Goal: Task Accomplishment & Management: Use online tool/utility

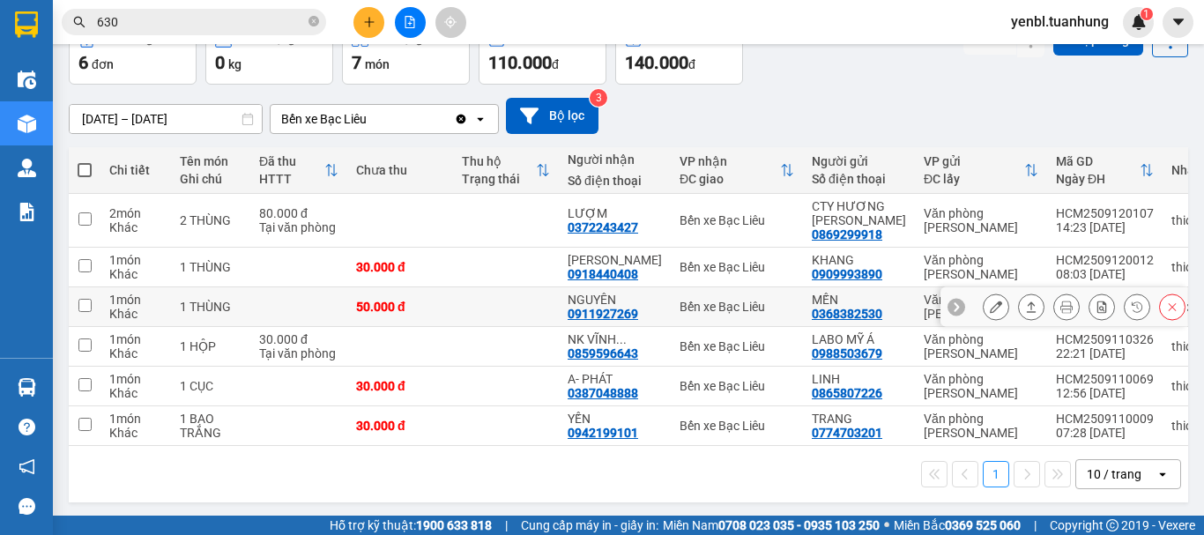
scroll to position [111, 0]
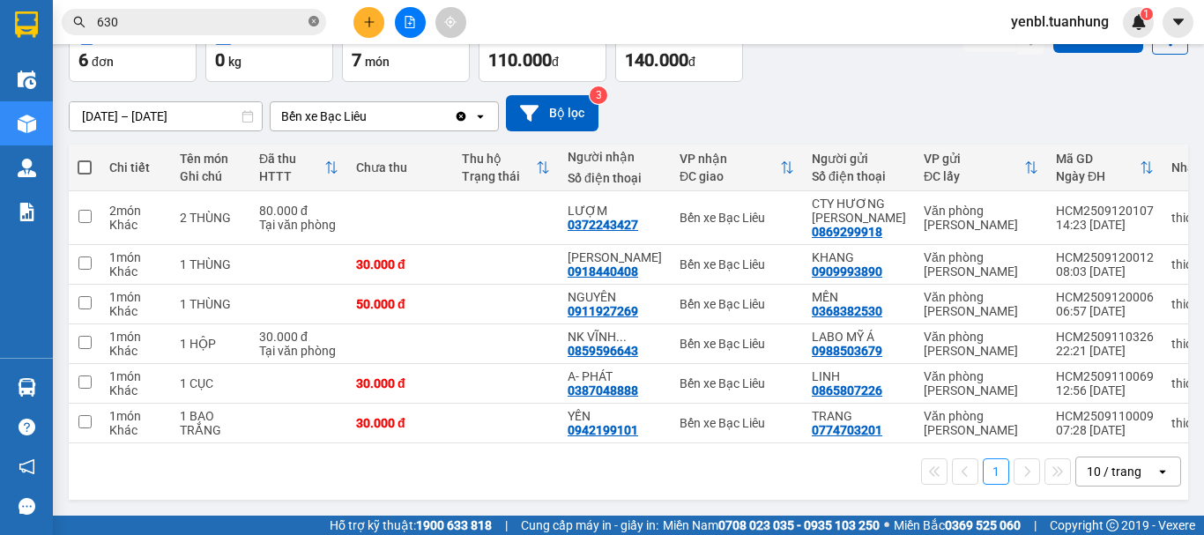
click at [315, 18] on icon "close-circle" at bounding box center [313, 21] width 11 height 11
click at [267, 18] on input "text" at bounding box center [201, 21] width 208 height 19
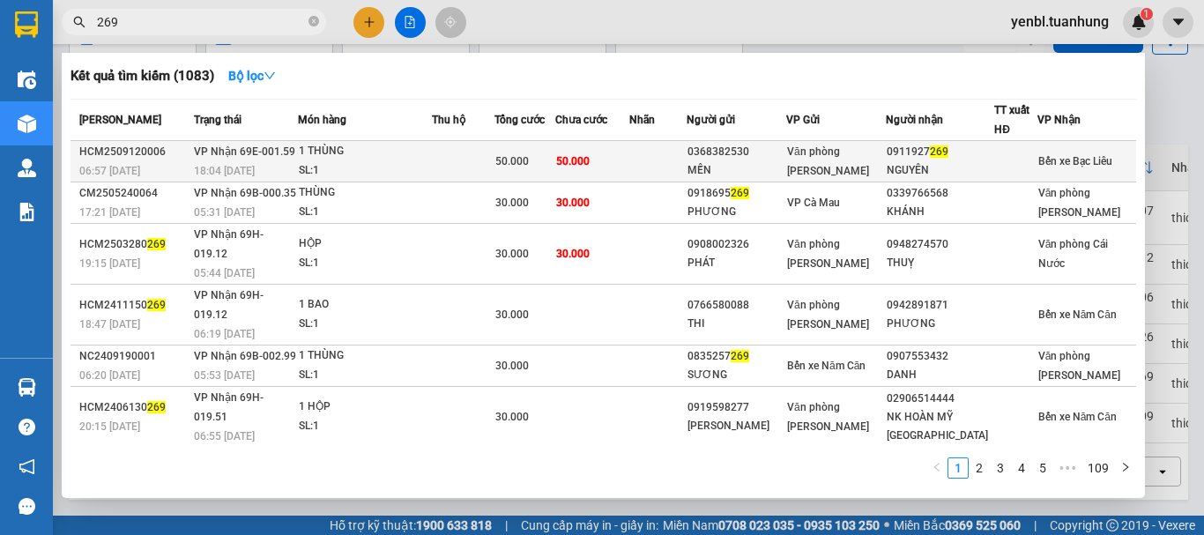
type input "269"
click at [1061, 155] on span "Bến xe Bạc Liêu" at bounding box center [1075, 161] width 74 height 12
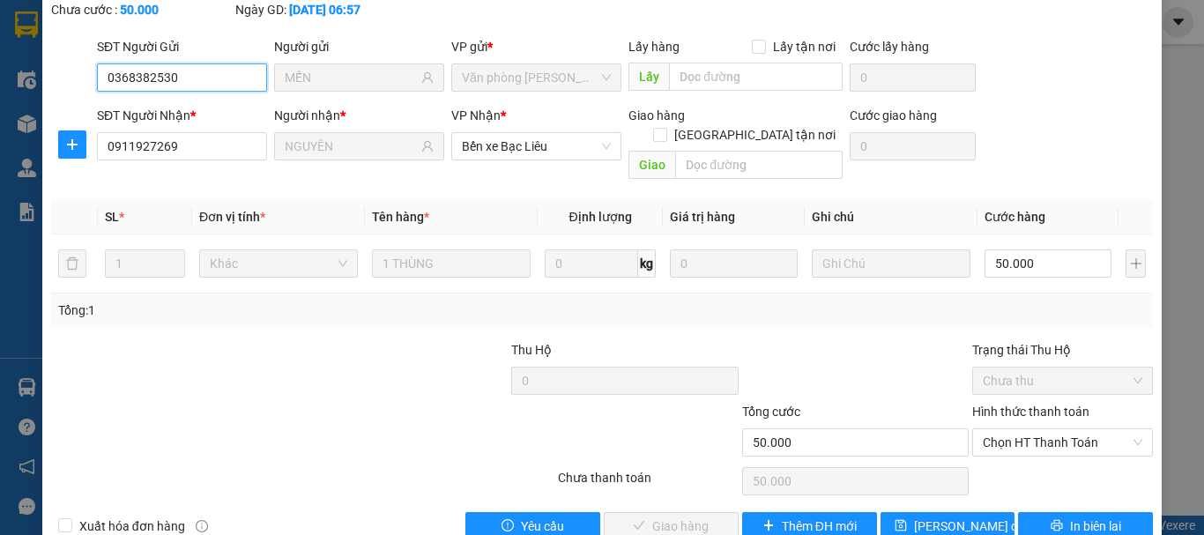
scroll to position [121, 0]
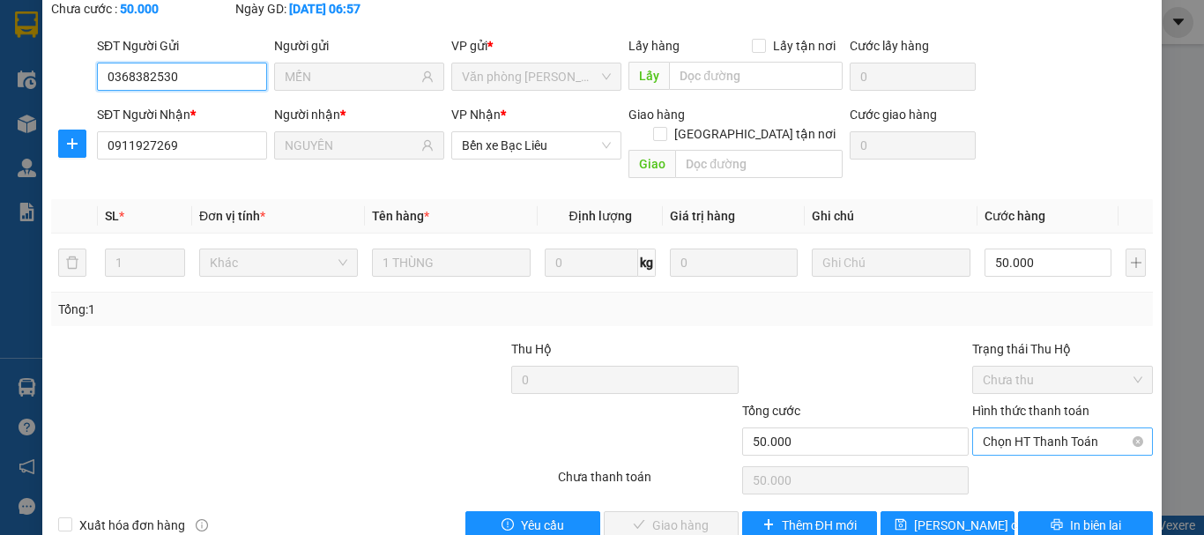
click at [1065, 428] on span "Chọn HT Thanh Toán" at bounding box center [1063, 441] width 160 height 26
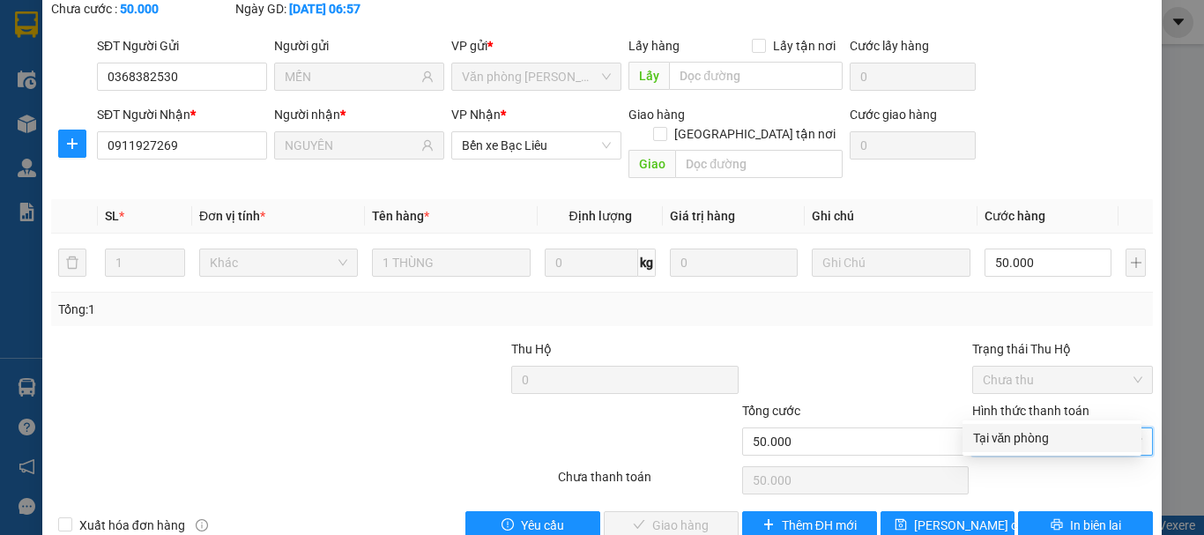
click at [1037, 445] on div "Tại văn phòng" at bounding box center [1052, 437] width 158 height 19
type input "0"
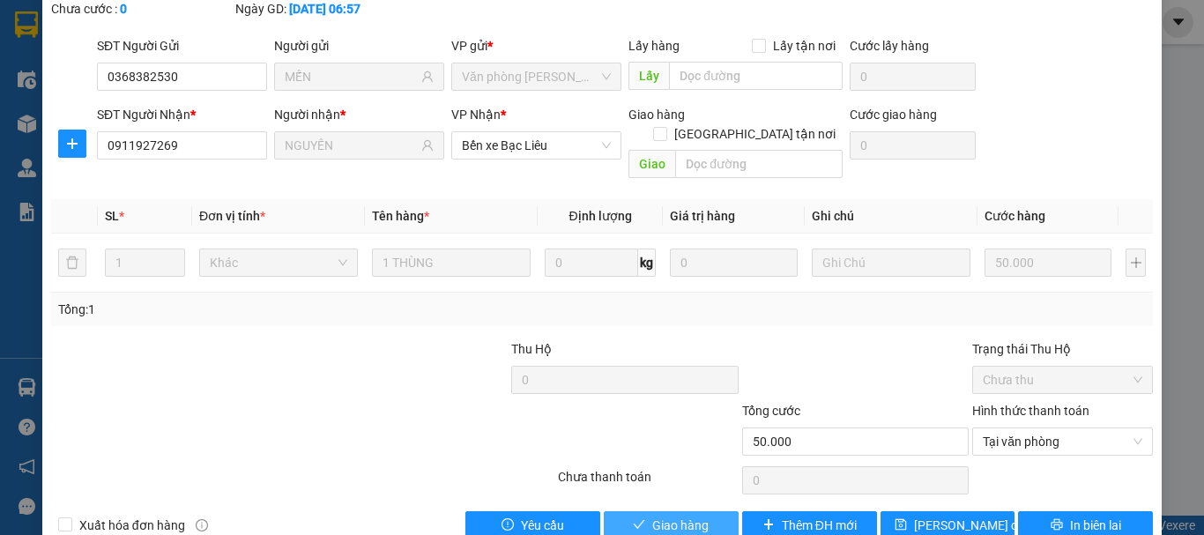
click at [682, 516] on span "Giao hàng" at bounding box center [680, 525] width 56 height 19
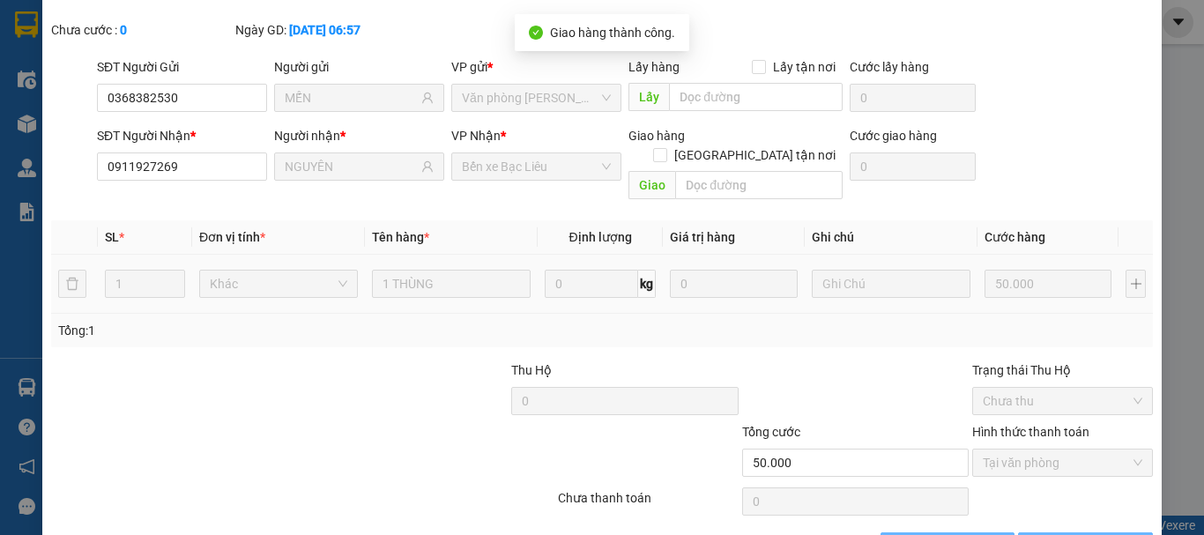
scroll to position [0, 0]
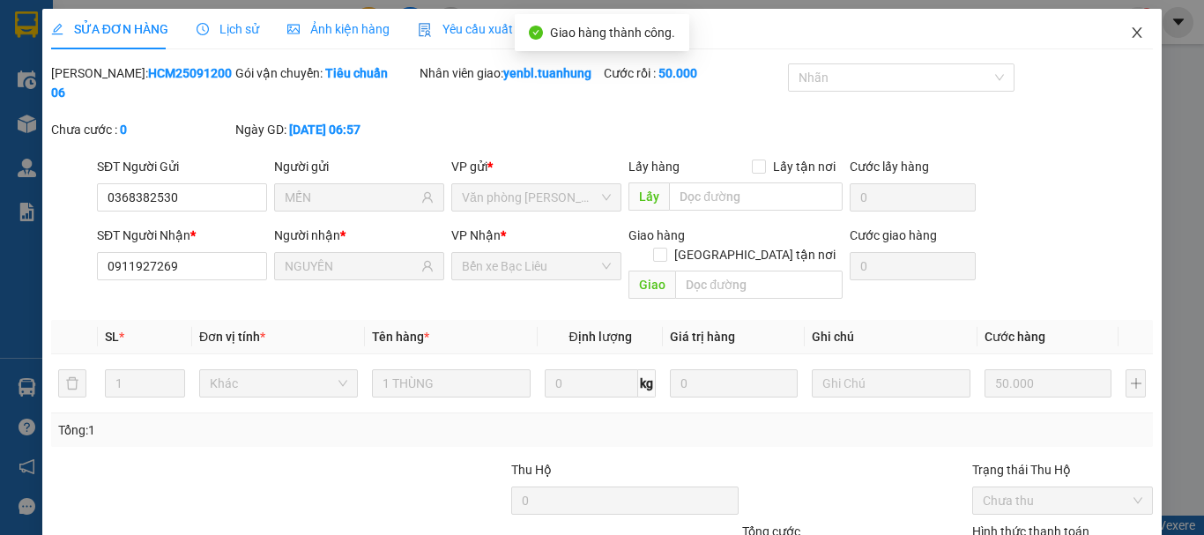
click at [1130, 33] on icon "close" at bounding box center [1137, 33] width 14 height 14
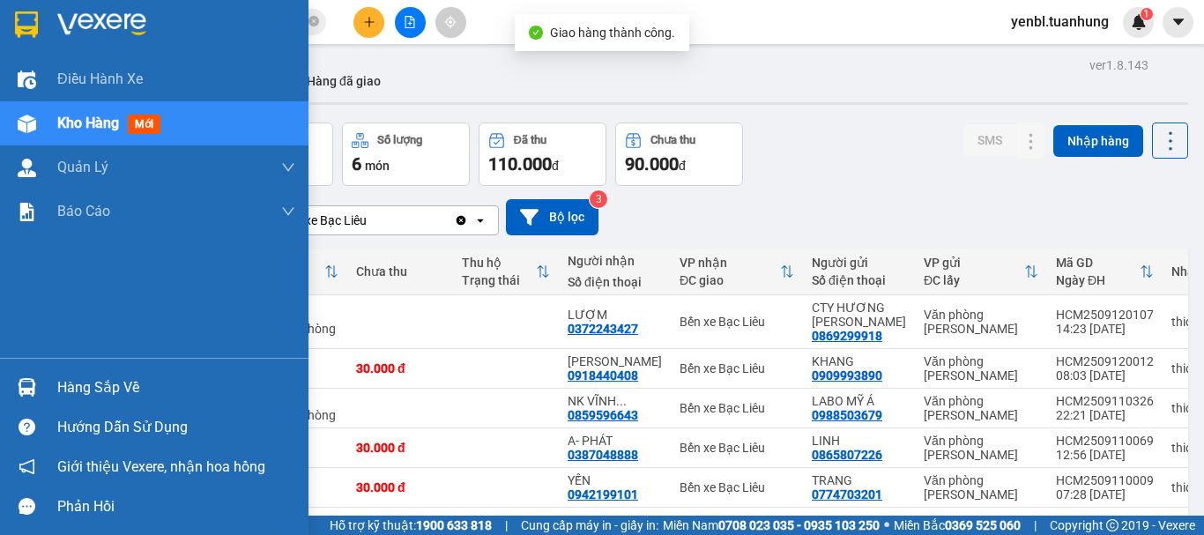
click at [40, 397] on div at bounding box center [26, 387] width 31 height 31
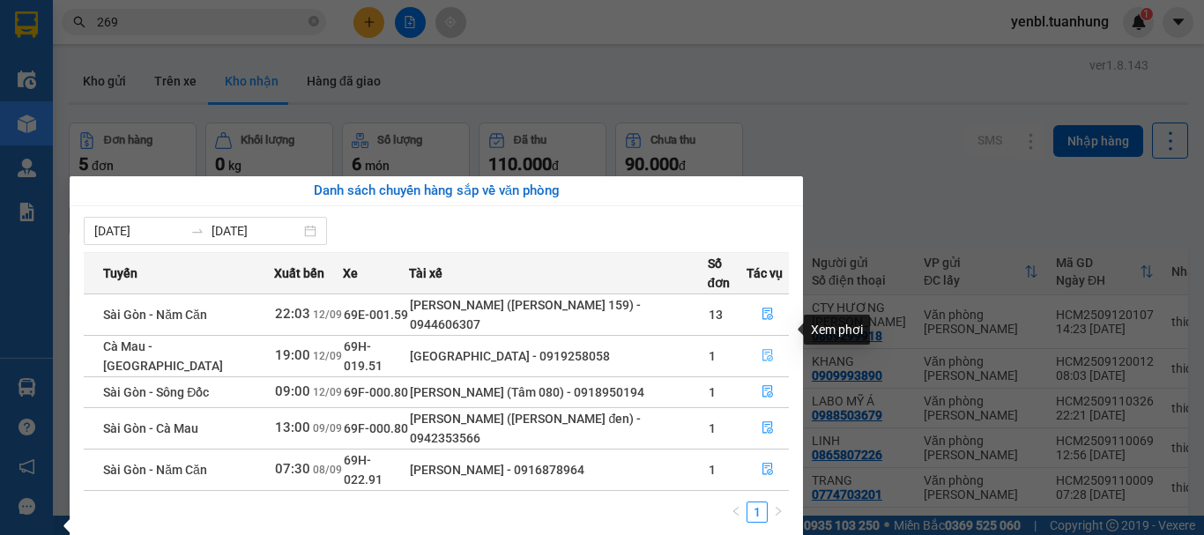
click at [754, 342] on button "button" at bounding box center [767, 356] width 41 height 28
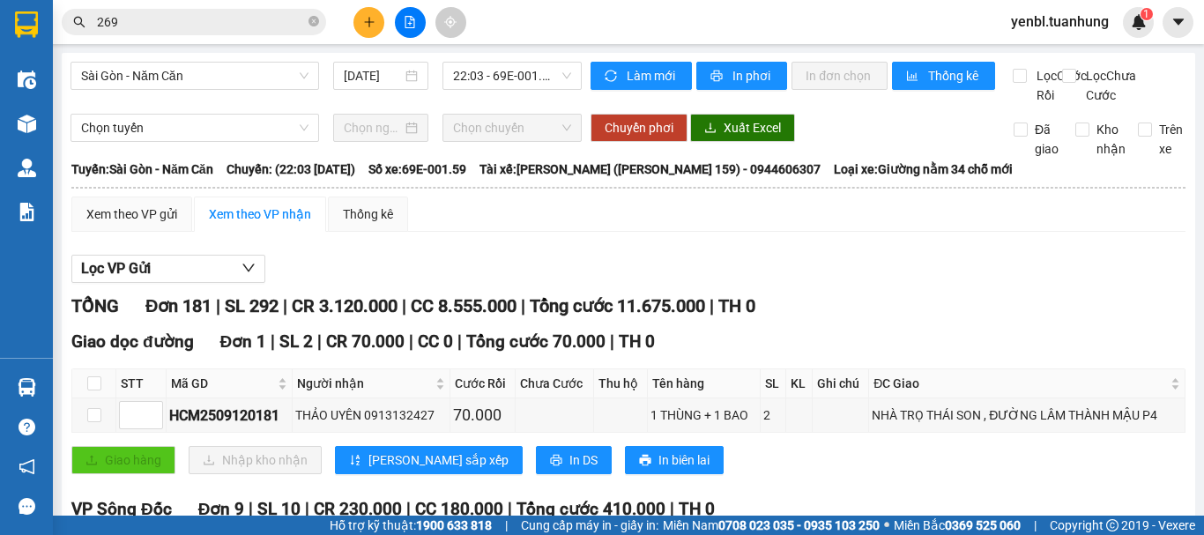
click at [755, 316] on span "TH 0" at bounding box center [736, 305] width 37 height 21
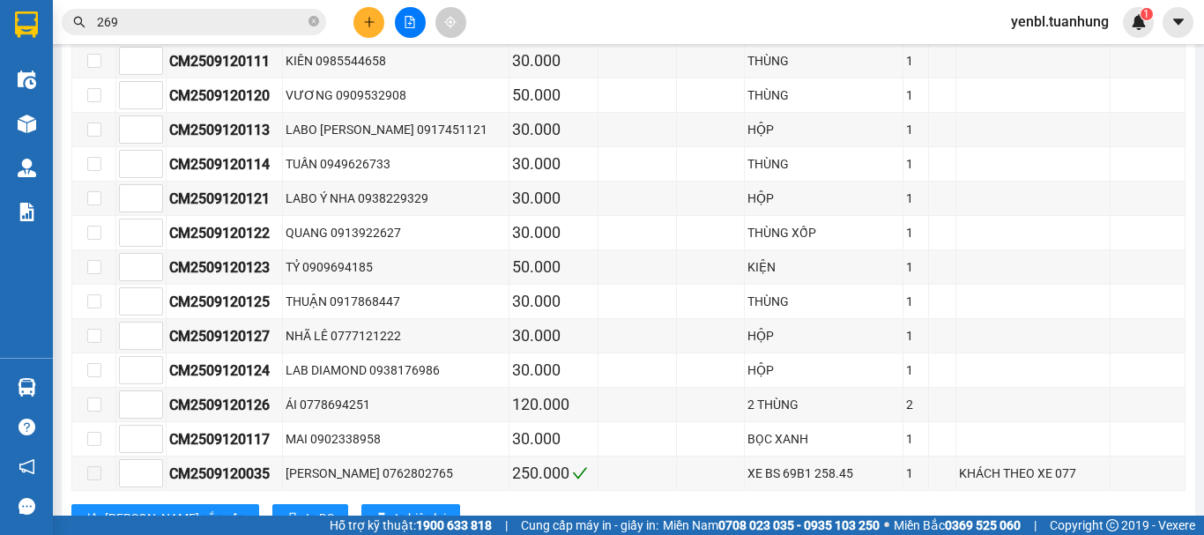
scroll to position [3593, 0]
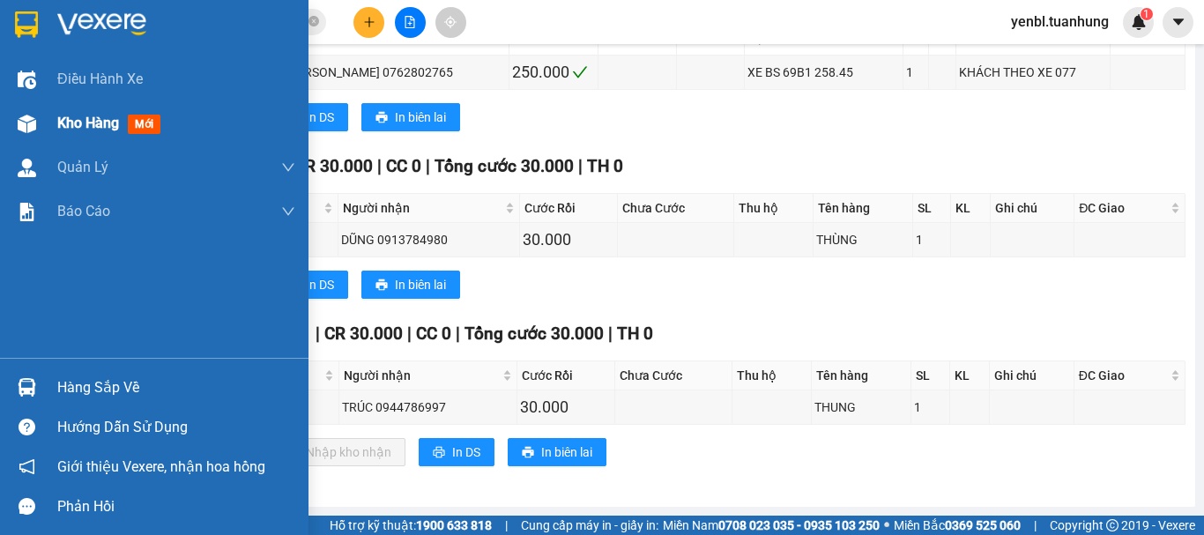
click at [71, 115] on span "Kho hàng" at bounding box center [88, 123] width 62 height 17
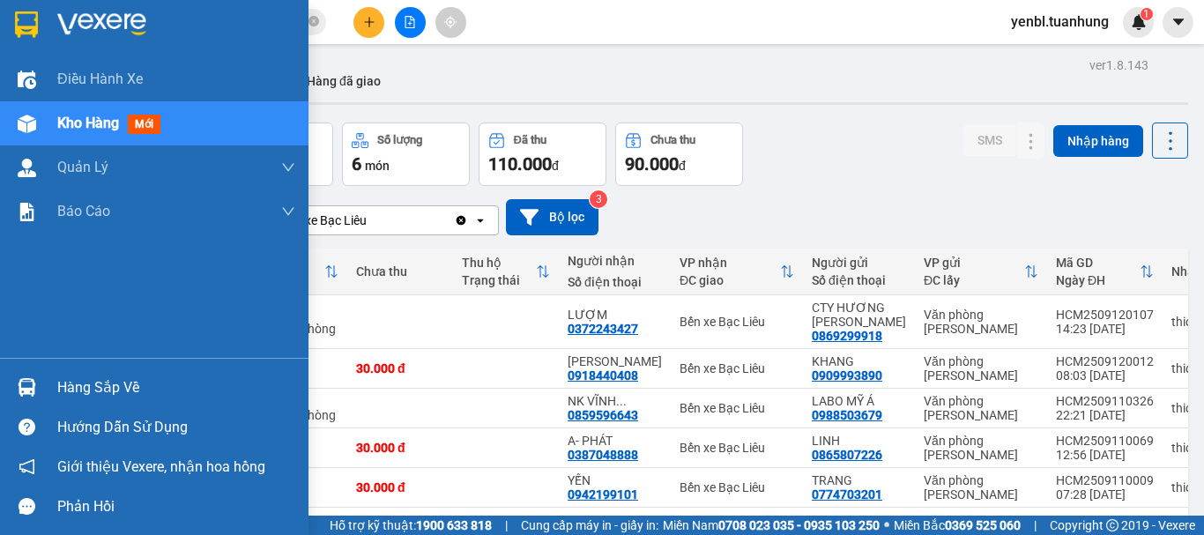
click at [94, 377] on div "Hàng sắp về" at bounding box center [176, 388] width 238 height 26
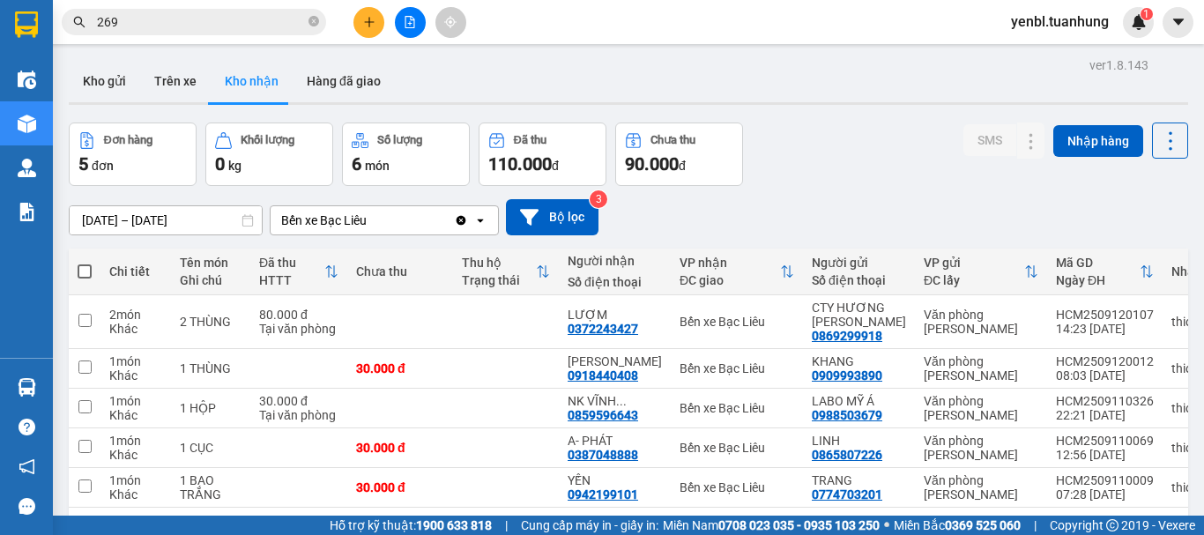
click at [983, 89] on section "Kết quả tìm kiếm ( 1083 ) Bộ lọc Mã ĐH Trạng thái Món hàng Thu hộ Tổng cước Chư…" at bounding box center [602, 267] width 1204 height 535
click at [108, 90] on button "Kho gửi" at bounding box center [104, 81] width 71 height 42
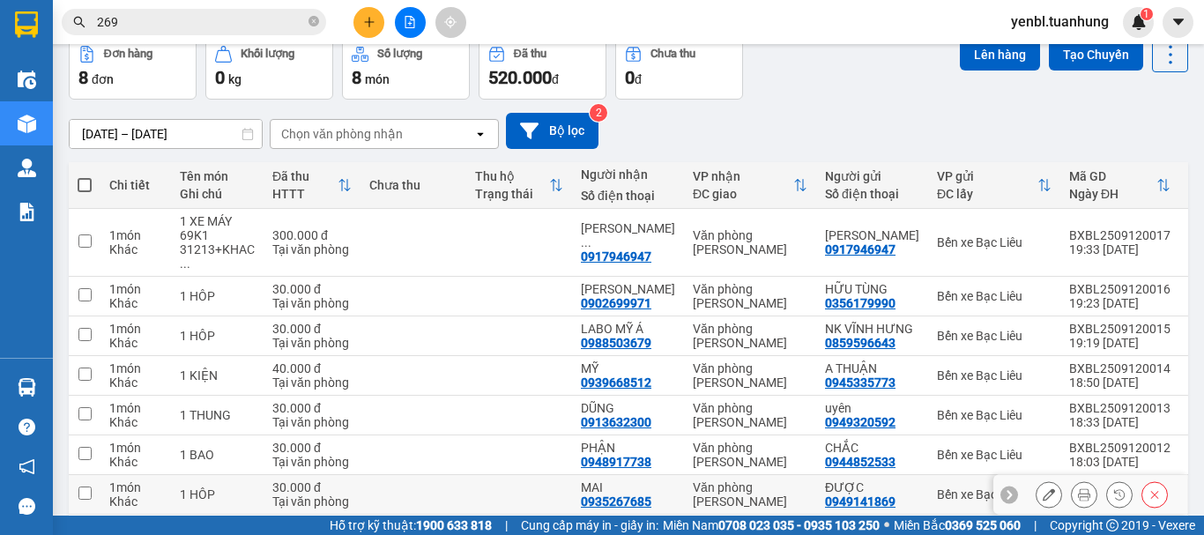
scroll to position [219, 0]
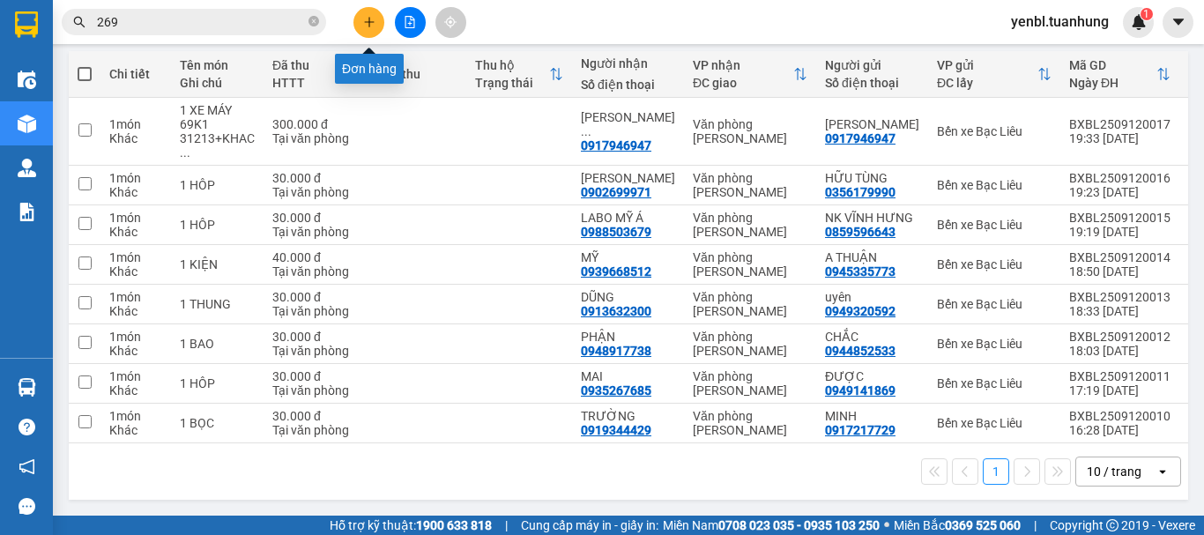
click at [361, 22] on button at bounding box center [368, 22] width 31 height 31
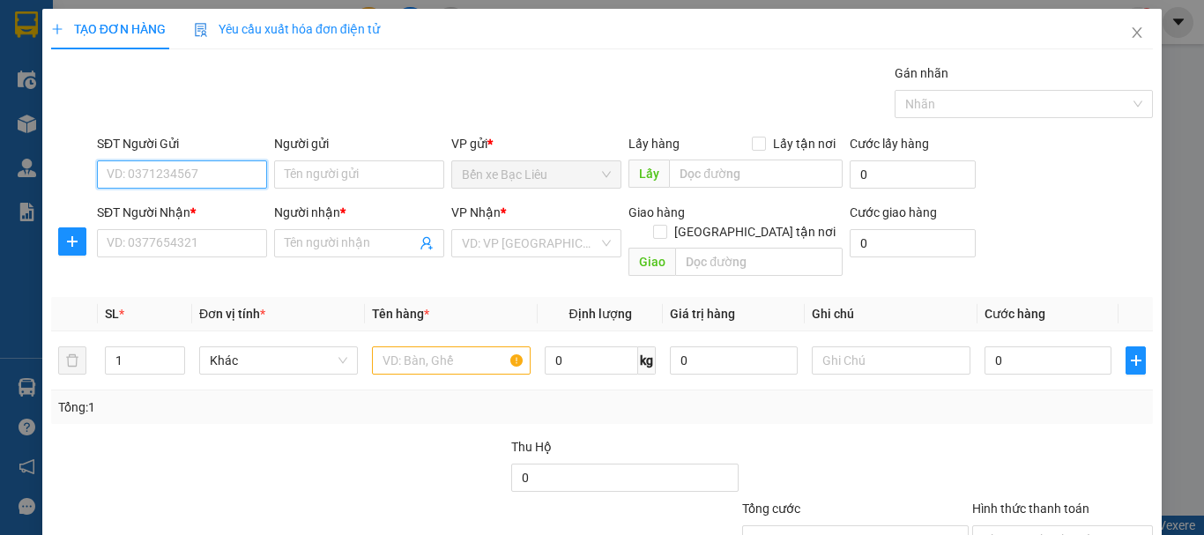
click at [176, 169] on input "SĐT Người Gửi" at bounding box center [182, 174] width 170 height 28
click at [219, 211] on div "0945795268 - [PERSON_NAME]" at bounding box center [194, 209] width 174 height 19
type input "0945795268"
type input "[PERSON_NAME]"
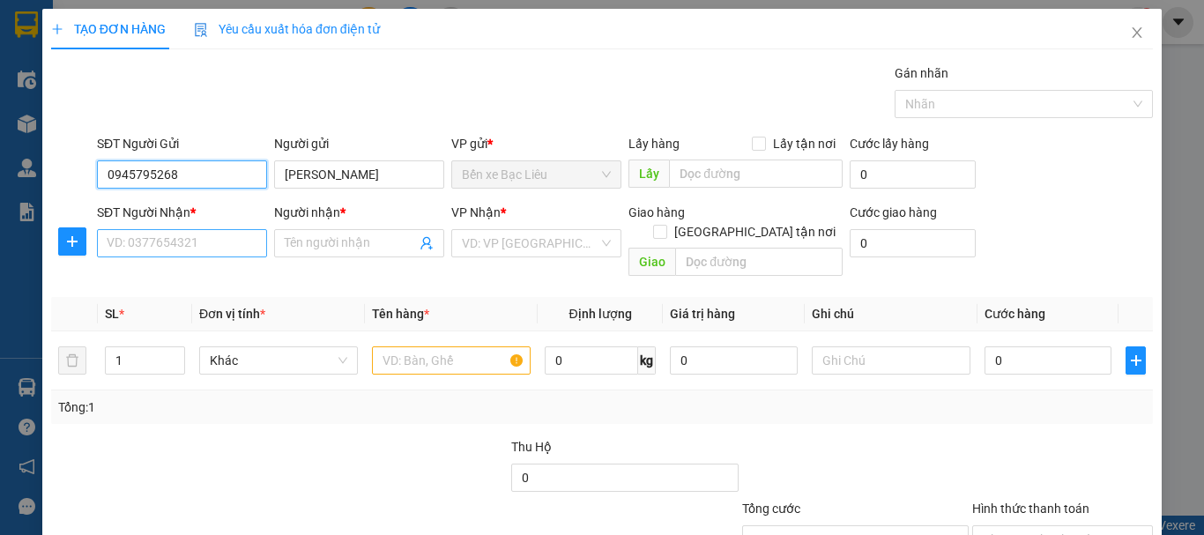
type input "0945795268"
click at [227, 247] on input "SĐT Người Nhận *" at bounding box center [182, 243] width 170 height 28
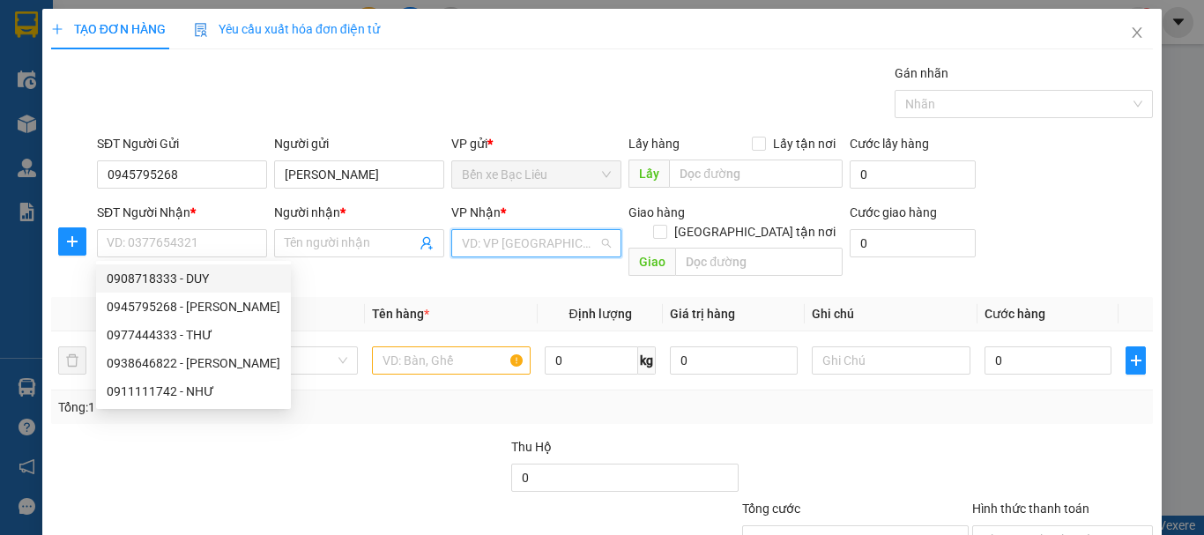
click at [505, 248] on input "search" at bounding box center [530, 243] width 137 height 26
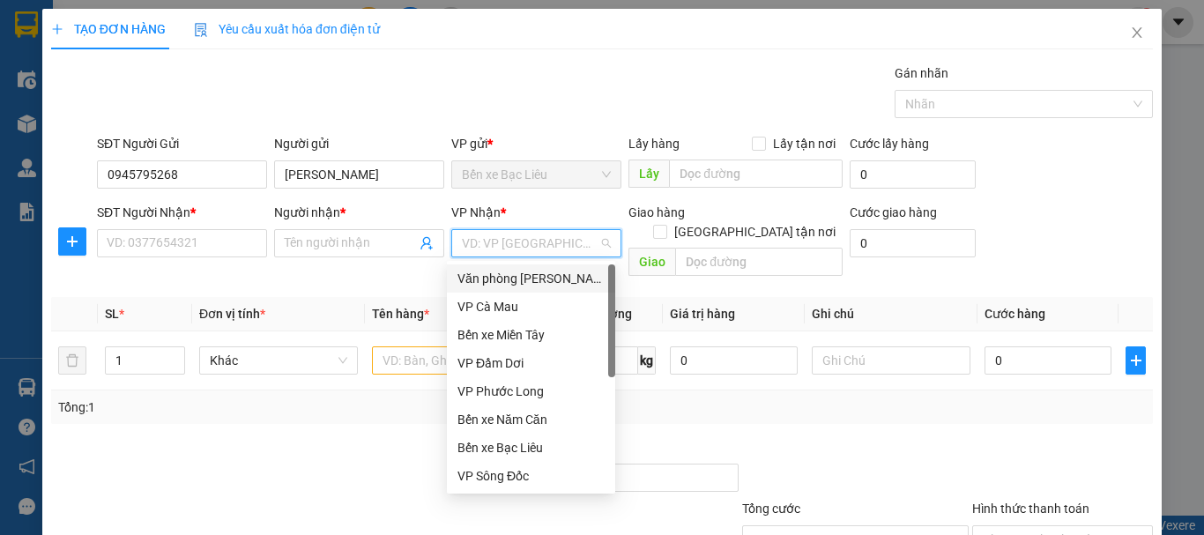
click at [515, 279] on div "Văn phòng [PERSON_NAME]" at bounding box center [530, 278] width 147 height 19
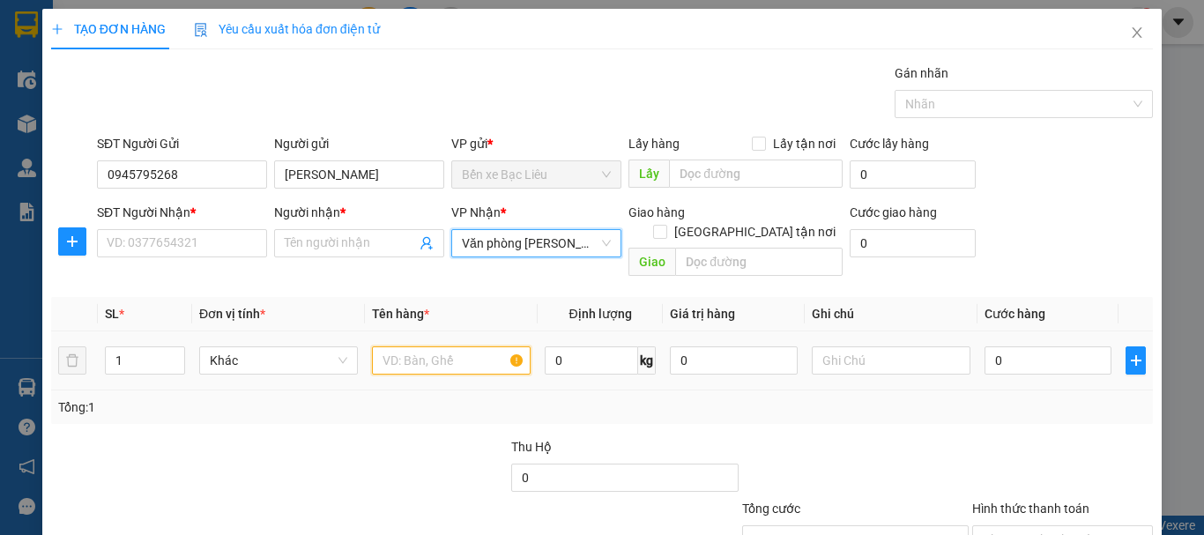
click at [427, 346] on input "text" at bounding box center [451, 360] width 159 height 28
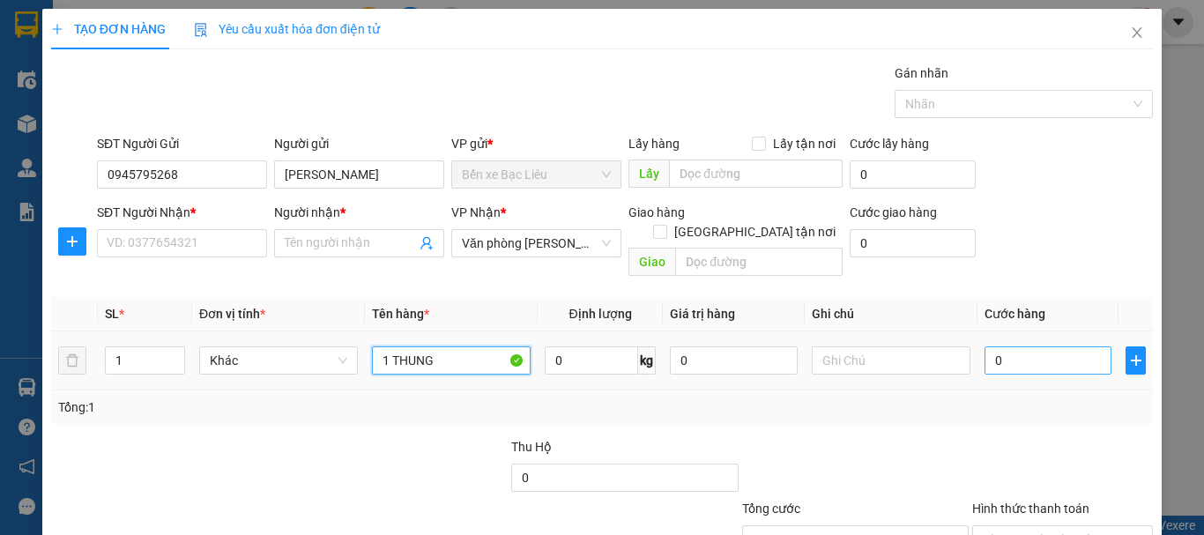
type input "1 THUNG"
click at [1005, 346] on input "0" at bounding box center [1047, 360] width 127 height 28
type input "3"
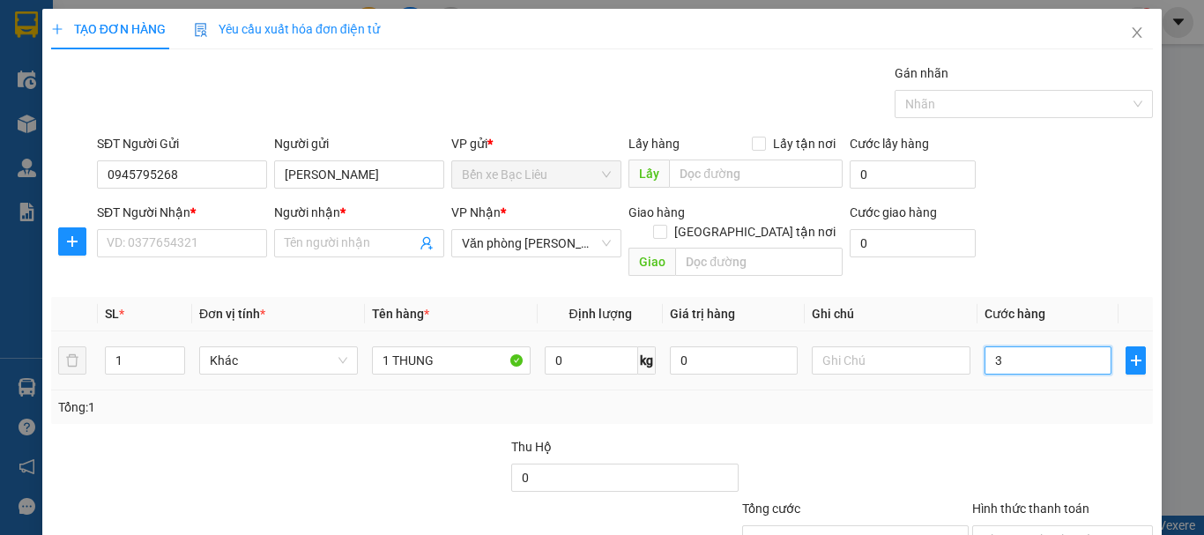
type input "30"
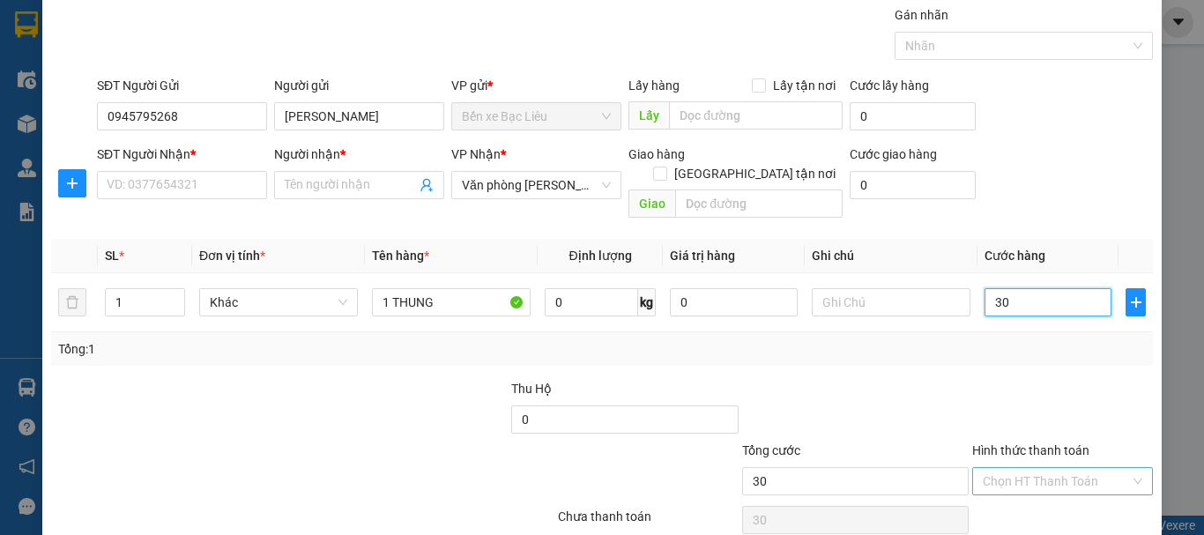
scroll to position [117, 0]
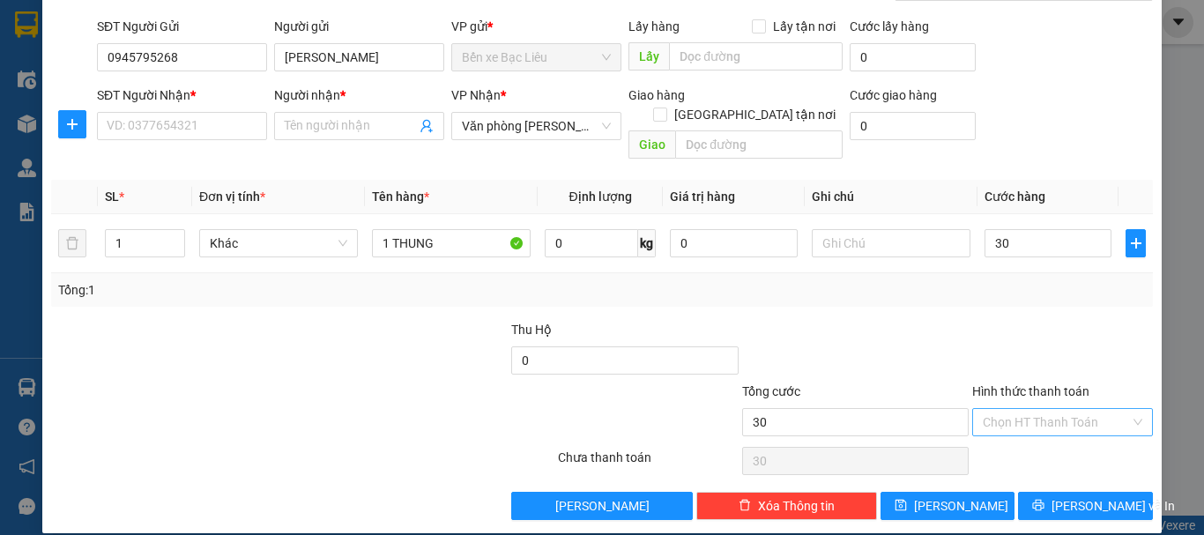
type input "30.000"
click at [1011, 409] on input "Hình thức thanh toán" at bounding box center [1056, 422] width 147 height 26
drag, startPoint x: 1015, startPoint y: 435, endPoint x: 1029, endPoint y: 462, distance: 30.7
click at [1015, 435] on div "Tại văn phòng" at bounding box center [1052, 437] width 158 height 19
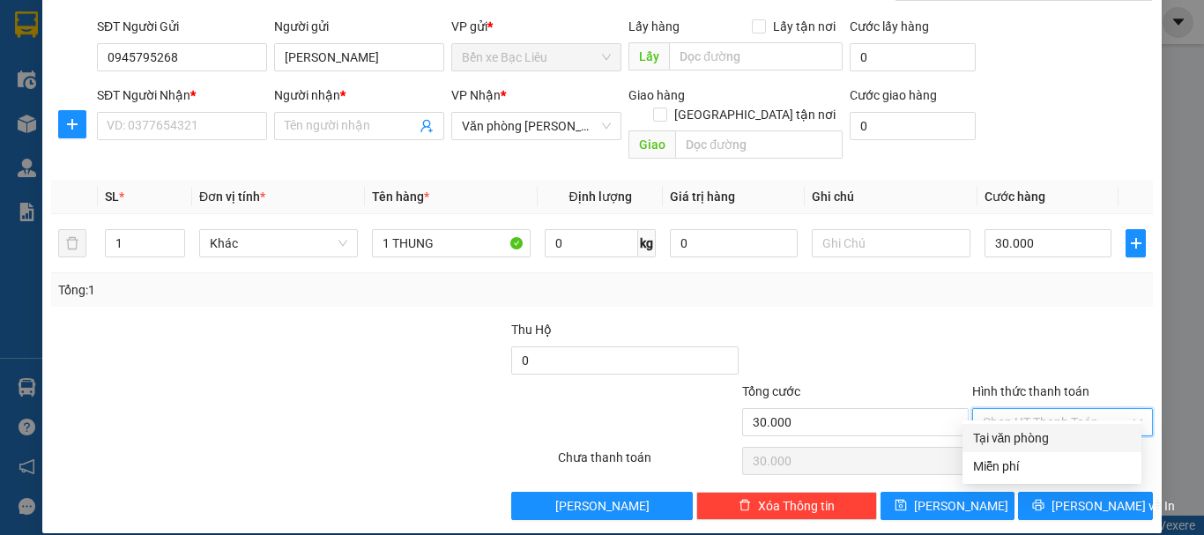
type input "0"
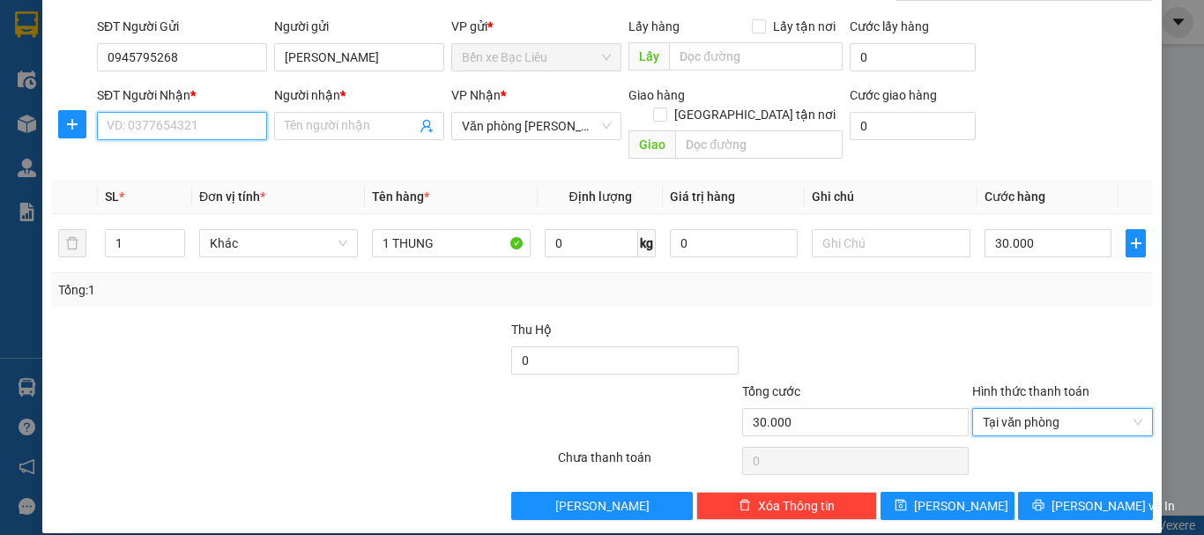
click at [169, 120] on input "SĐT Người Nhận *" at bounding box center [182, 126] width 170 height 28
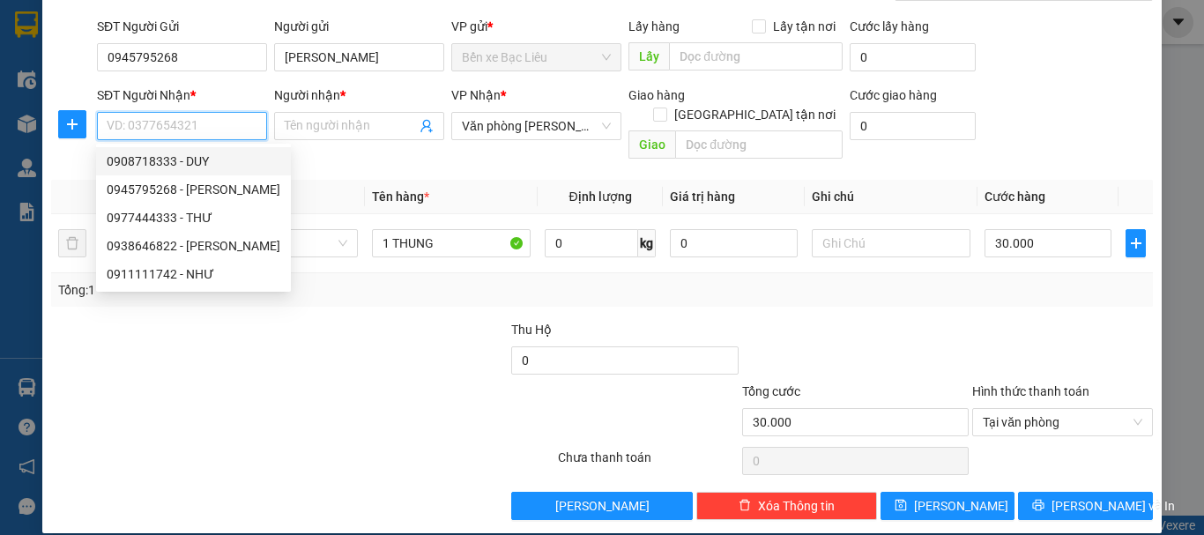
click at [162, 163] on div "0908718333 - DUY" at bounding box center [194, 161] width 174 height 19
type input "0908718333"
type input "DUY"
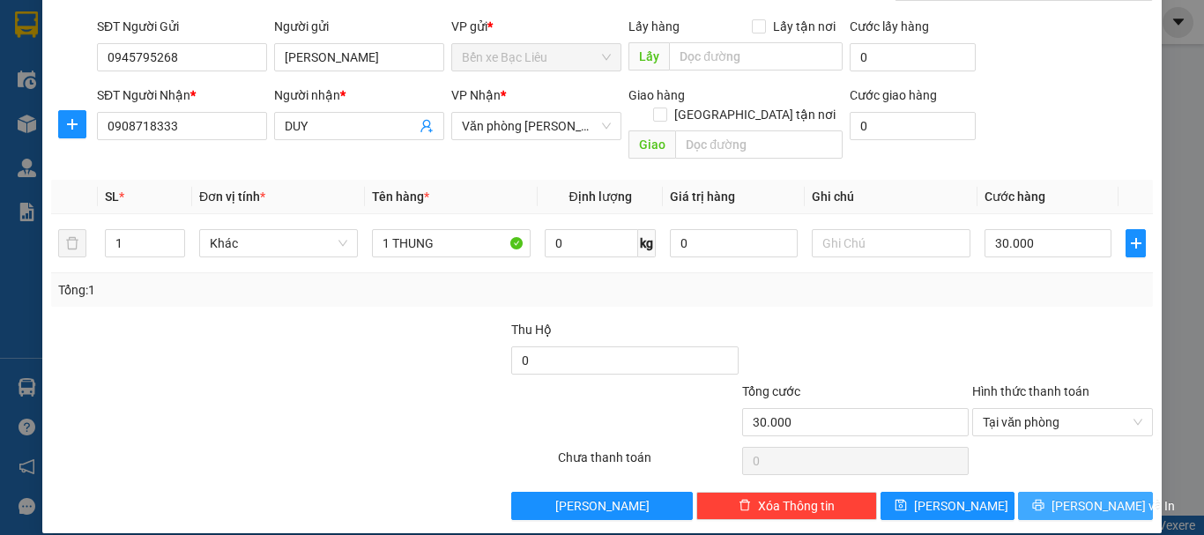
click at [1061, 496] on span "[PERSON_NAME] và In" at bounding box center [1112, 505] width 123 height 19
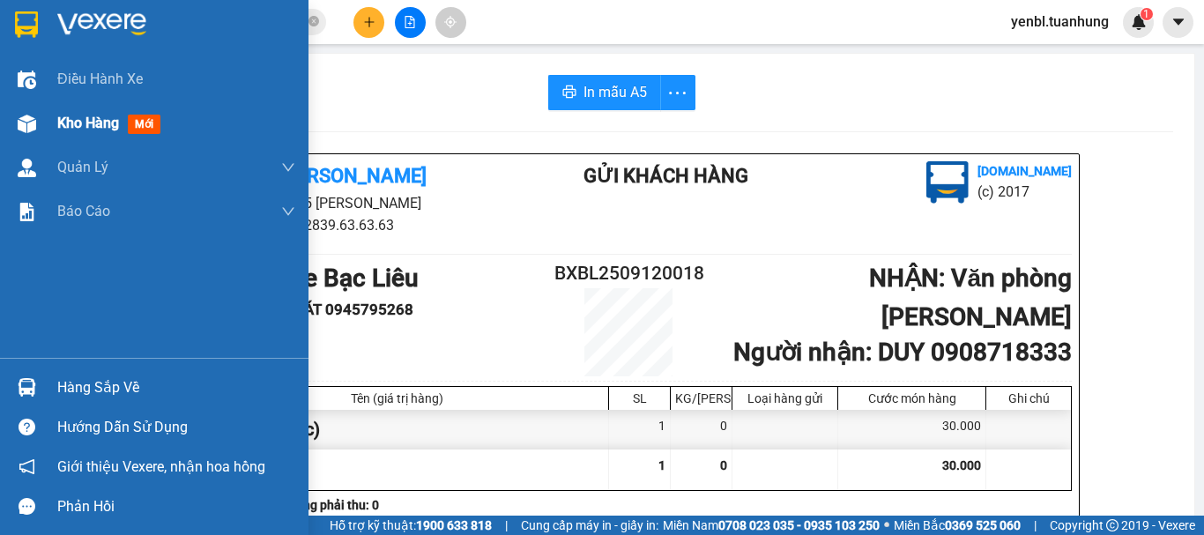
click at [56, 124] on div "Kho hàng mới" at bounding box center [154, 123] width 308 height 44
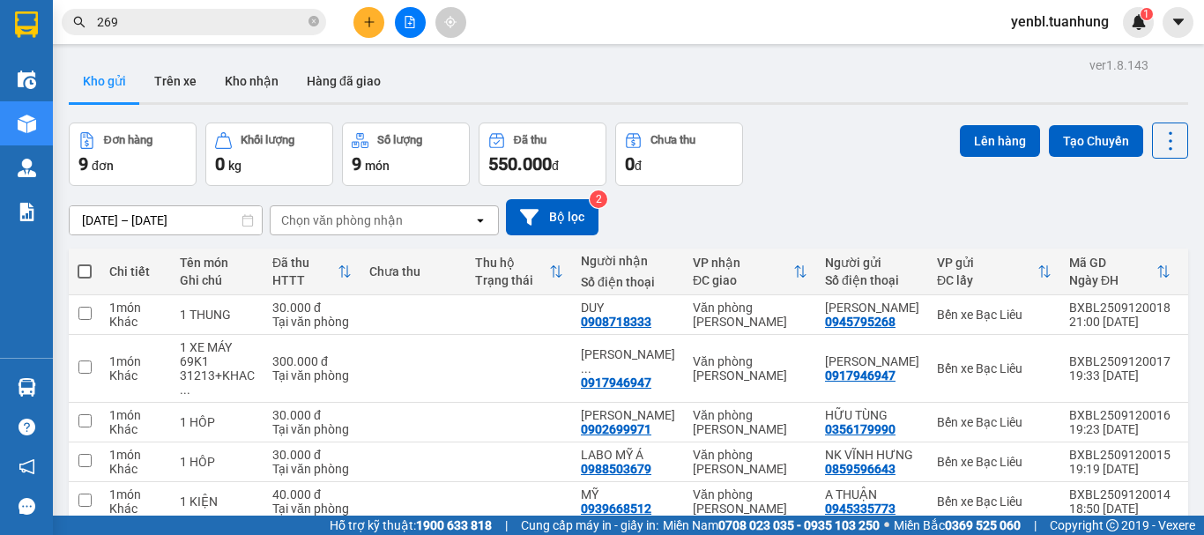
drag, startPoint x: 83, startPoint y: 271, endPoint x: 124, endPoint y: 249, distance: 47.3
click at [85, 271] on span at bounding box center [85, 271] width 14 height 14
click at [85, 263] on input "checkbox" at bounding box center [85, 263] width 0 height 0
checkbox input "true"
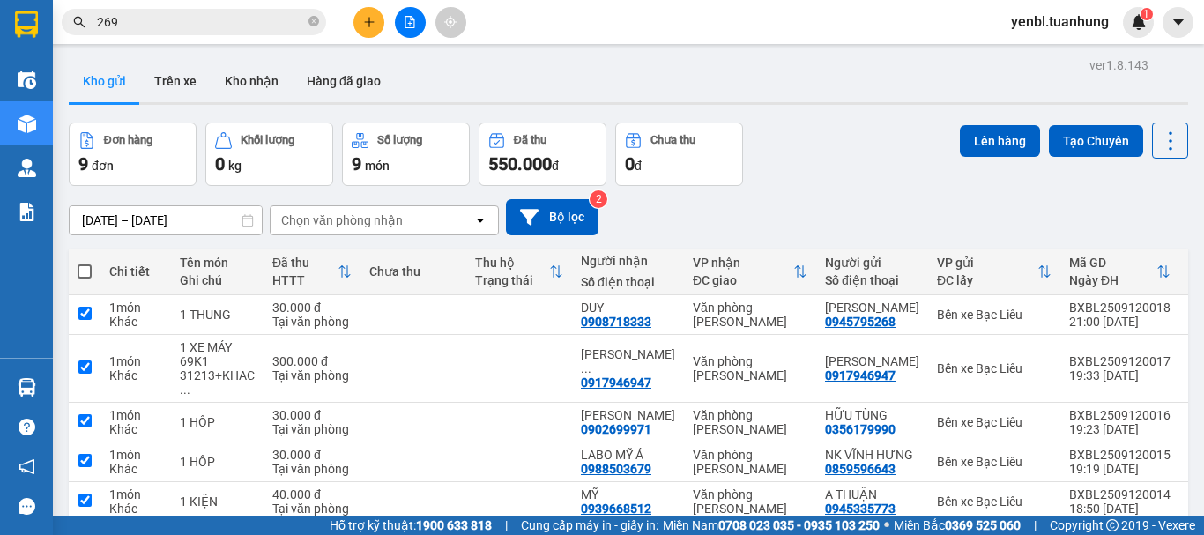
checkbox input "true"
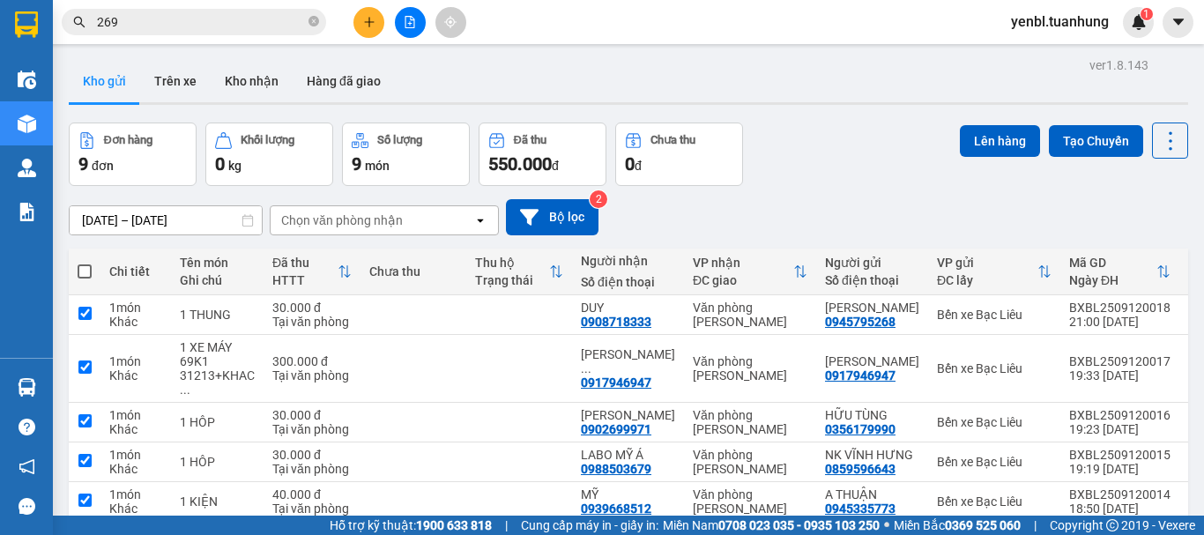
checkbox input "true"
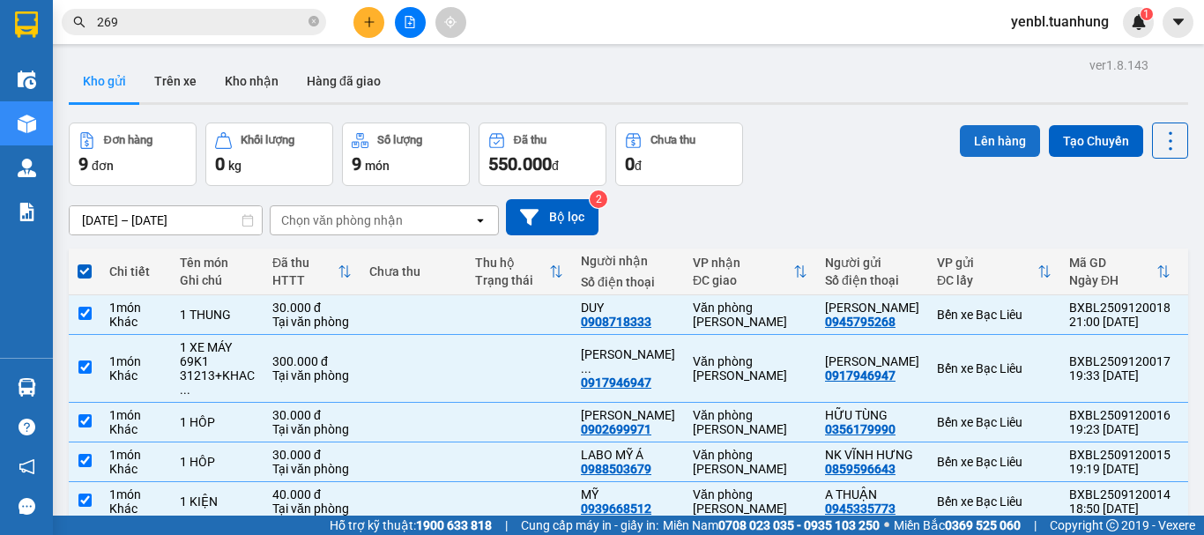
click at [977, 141] on button "Lên hàng" at bounding box center [1000, 141] width 80 height 32
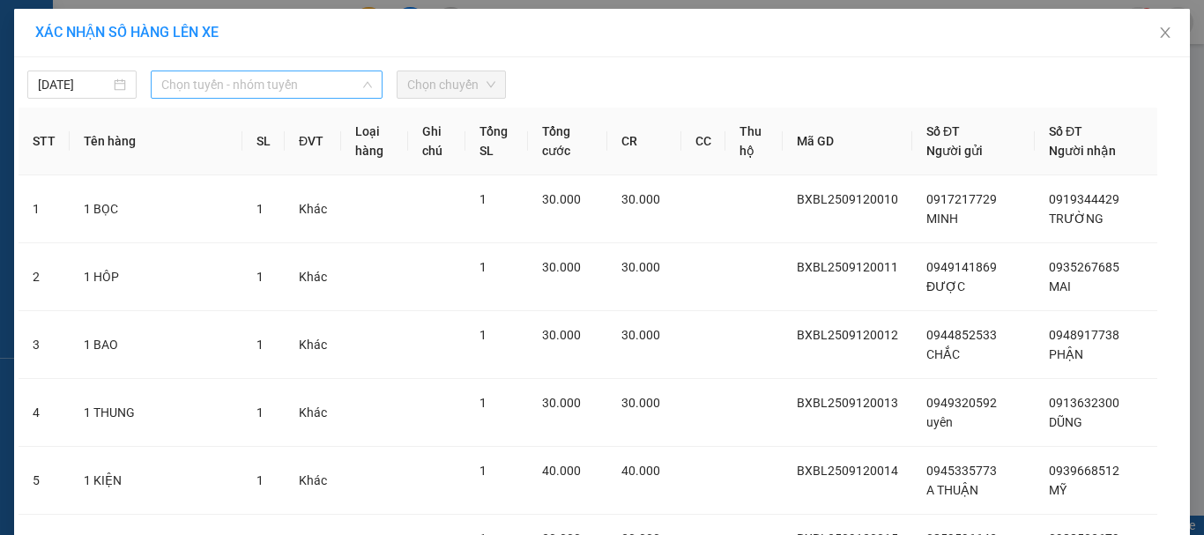
click at [220, 79] on span "Chọn tuyến - nhóm tuyến" at bounding box center [266, 84] width 211 height 26
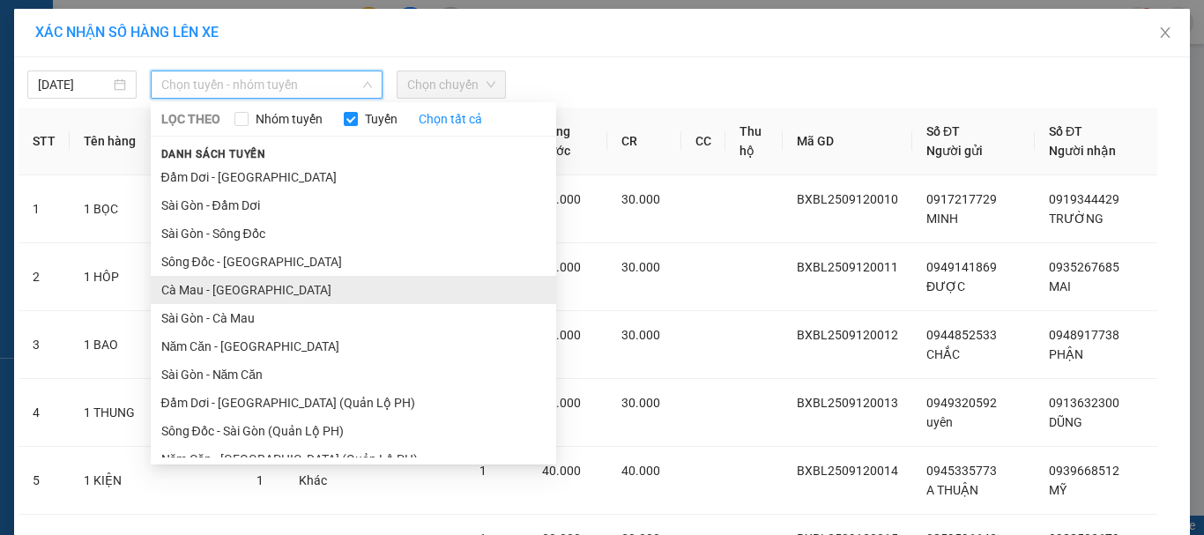
click at [258, 288] on li "Cà Mau - [GEOGRAPHIC_DATA]" at bounding box center [353, 290] width 405 height 28
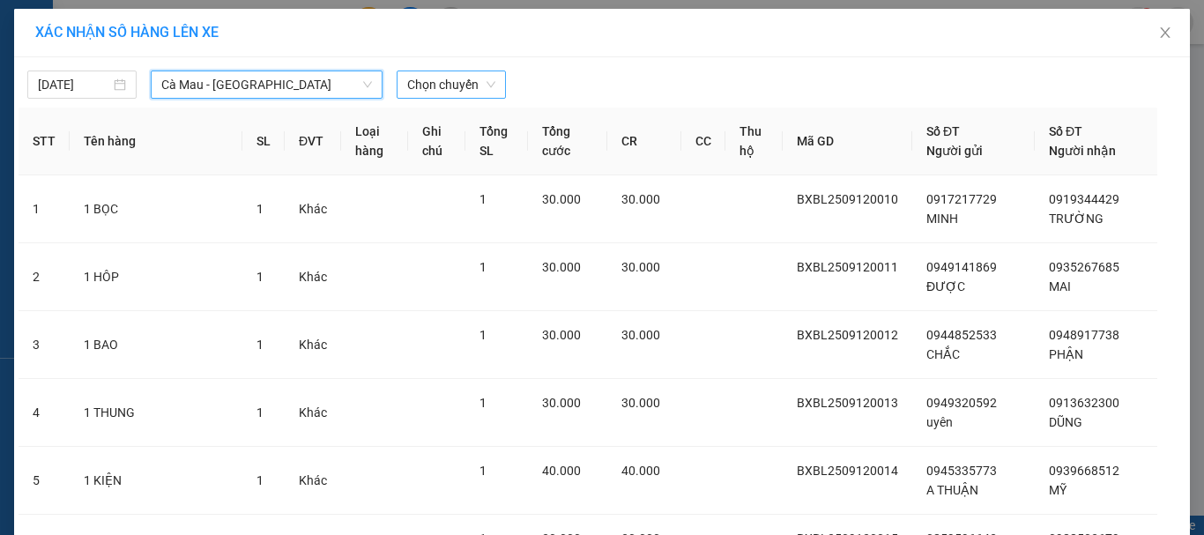
click at [461, 81] on span "Chọn chuyến" at bounding box center [451, 84] width 88 height 26
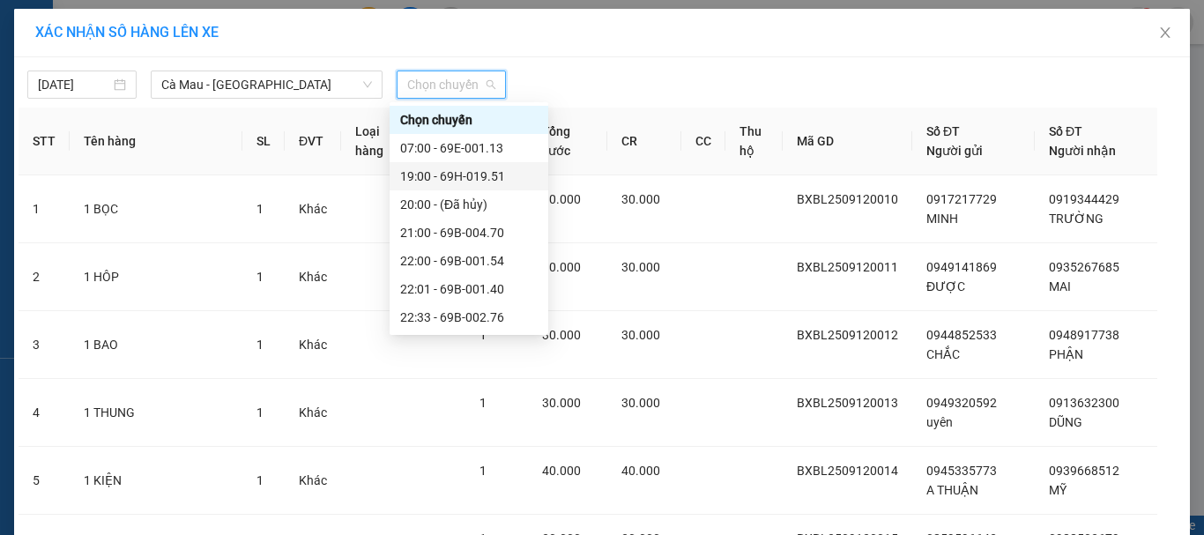
click at [501, 180] on div "19:00 - 69H-019.51" at bounding box center [468, 176] width 137 height 19
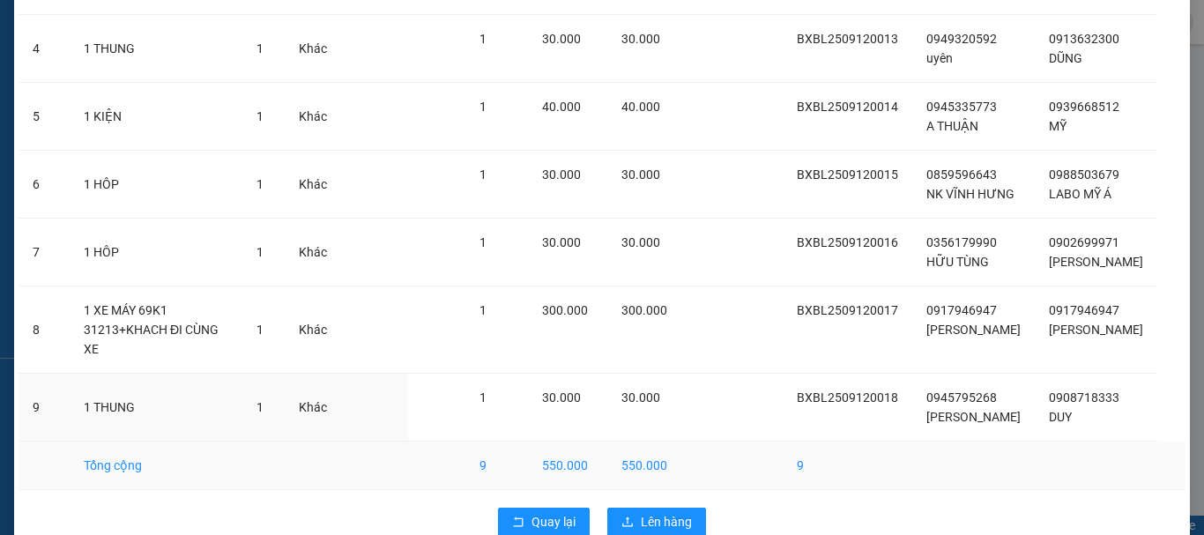
scroll to position [458, 0]
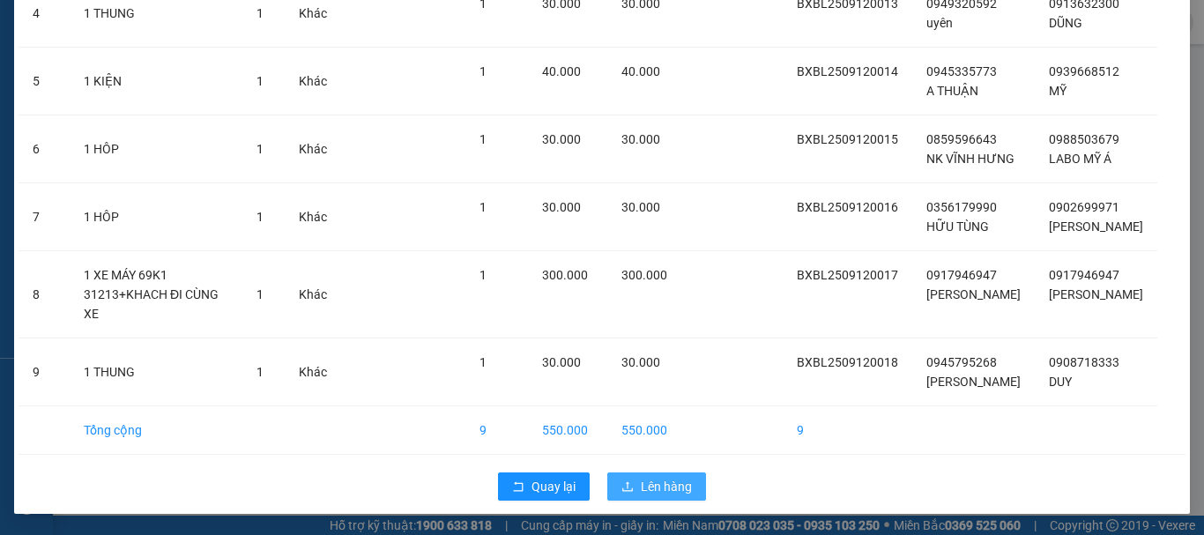
click at [675, 487] on span "Lên hàng" at bounding box center [666, 486] width 51 height 19
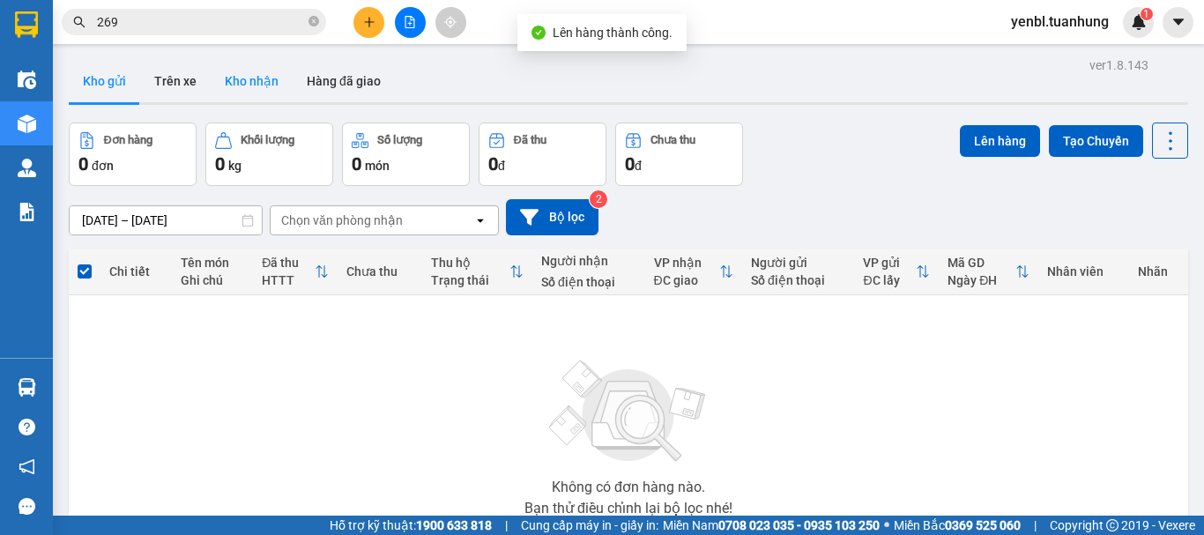
click at [240, 93] on button "Kho nhận" at bounding box center [252, 81] width 82 height 42
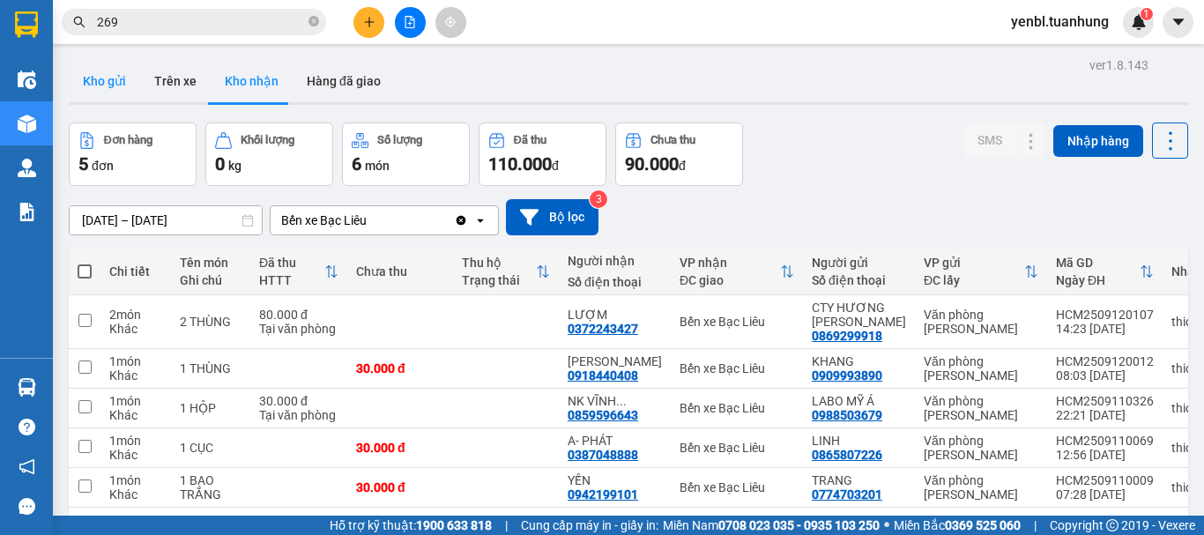
click at [88, 85] on button "Kho gửi" at bounding box center [104, 81] width 71 height 42
